Goal: Task Accomplishment & Management: Use online tool/utility

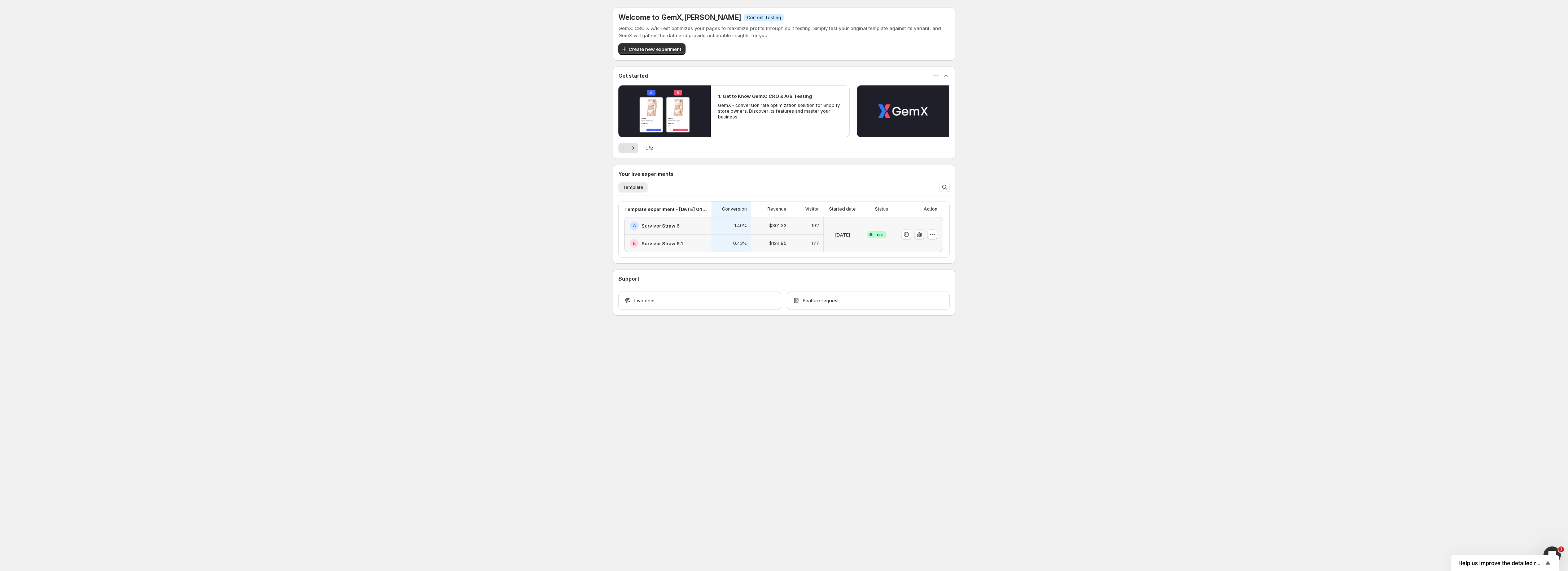
click at [922, 235] on icon "button" at bounding box center [919, 234] width 7 height 7
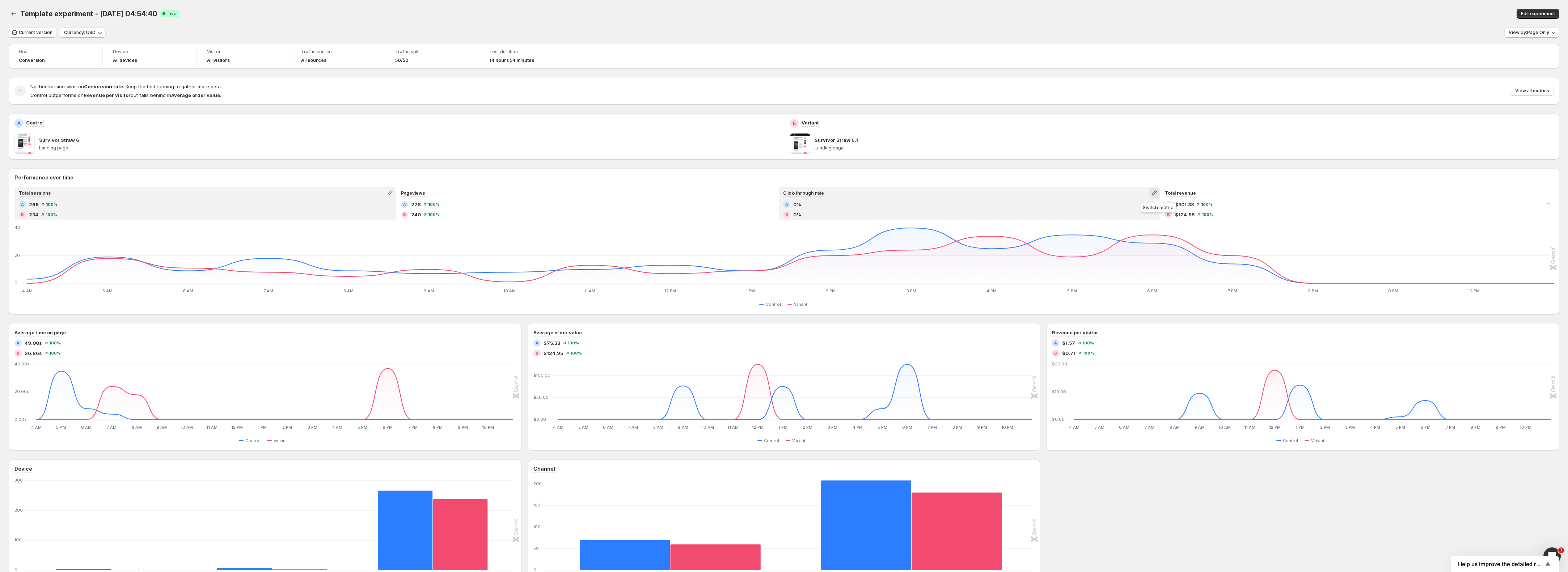
click at [1155, 193] on icon "button" at bounding box center [1153, 193] width 8 height 8
click at [1138, 230] on span "Conversion rate" at bounding box center [1126, 232] width 37 height 6
click at [1158, 193] on icon "button" at bounding box center [1153, 193] width 8 height 8
click at [1133, 216] on button "Total orders" at bounding box center [1158, 220] width 104 height 12
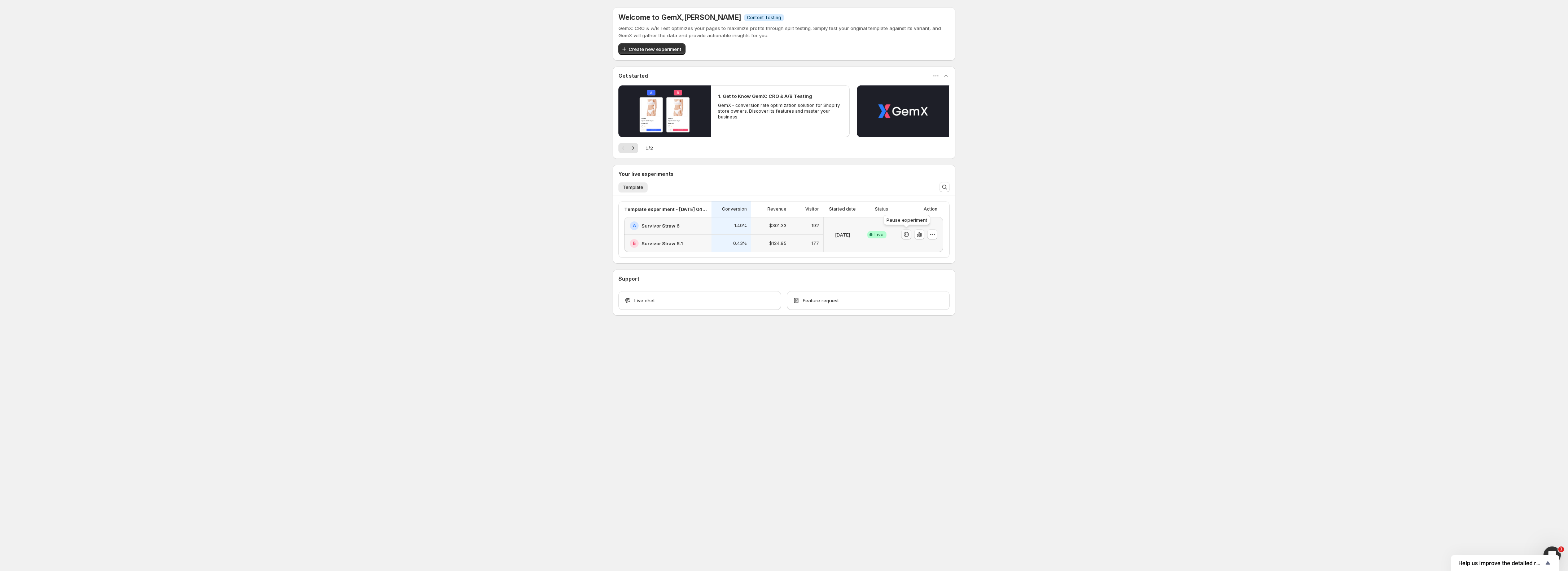
click at [904, 236] on icon "button" at bounding box center [906, 234] width 7 height 7
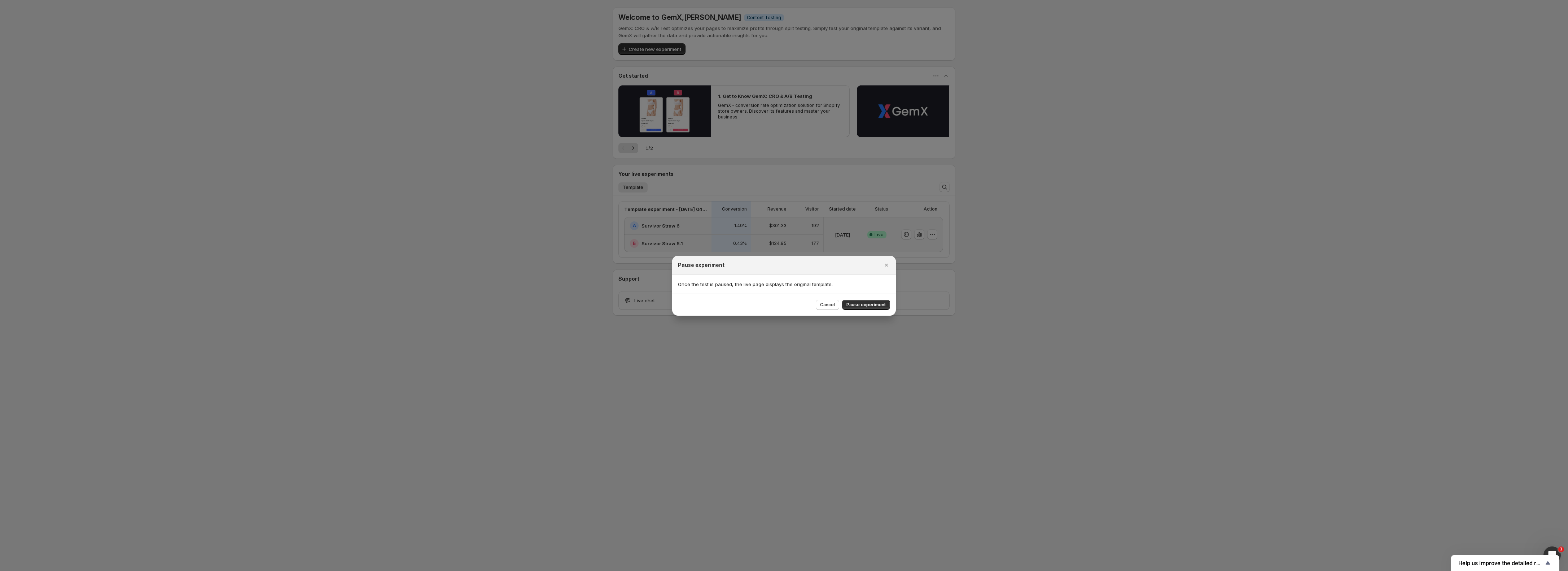
click at [871, 308] on button "Pause experiment" at bounding box center [866, 305] width 48 height 10
